Goal: Task Accomplishment & Management: Manage account settings

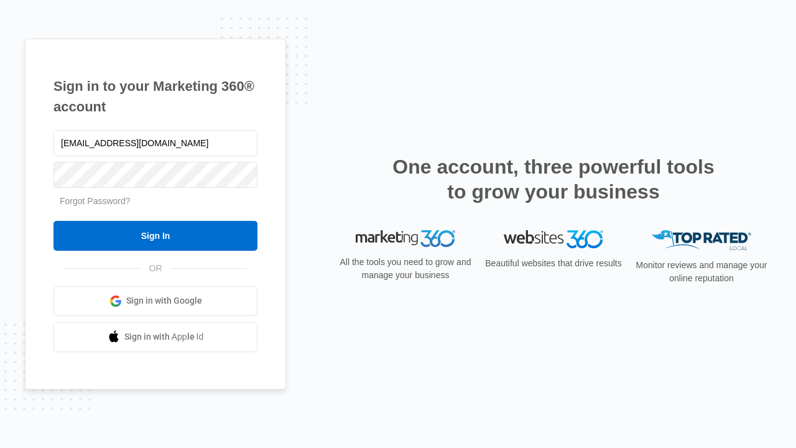
type input "[EMAIL_ADDRESS][DOMAIN_NAME]"
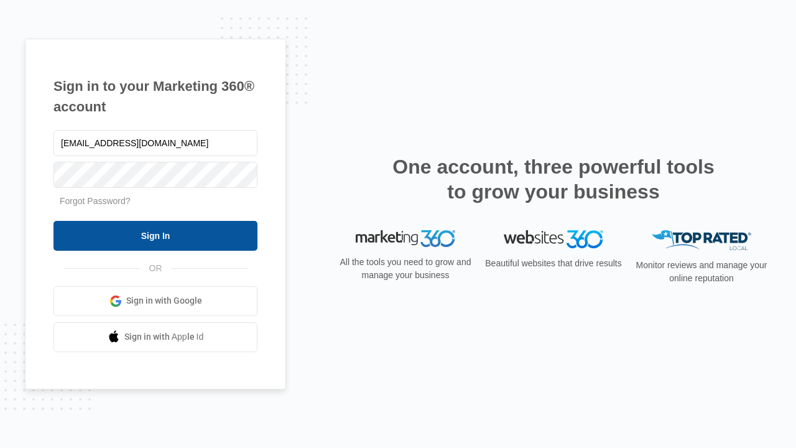
click at [156, 235] on input "Sign In" at bounding box center [155, 236] width 204 height 30
